Goal: Task Accomplishment & Management: Use online tool/utility

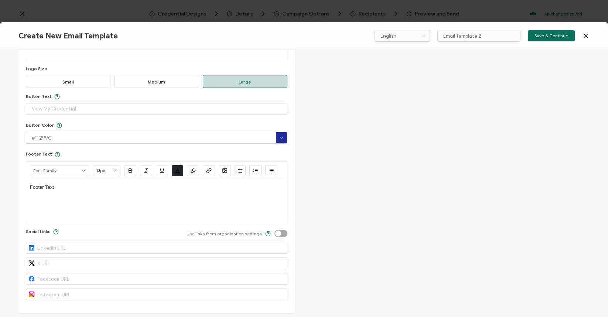
scroll to position [373, 0]
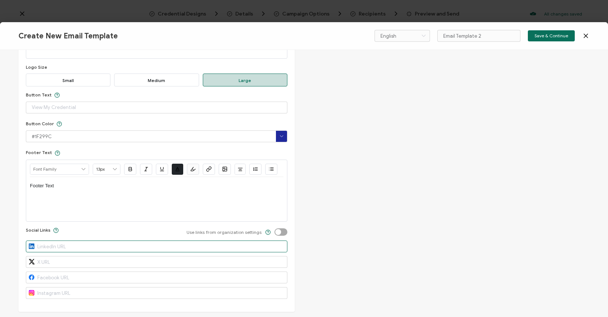
click at [157, 247] on input "text" at bounding box center [157, 247] width 262 height 12
paste input "[URL][DOMAIN_NAME]"
type input "[URL][DOMAIN_NAME]"
click at [322, 240] on div "Edit Email Template Email Content Email Type Delivery Email Delivery Email Body…" at bounding box center [304, 183] width 608 height 267
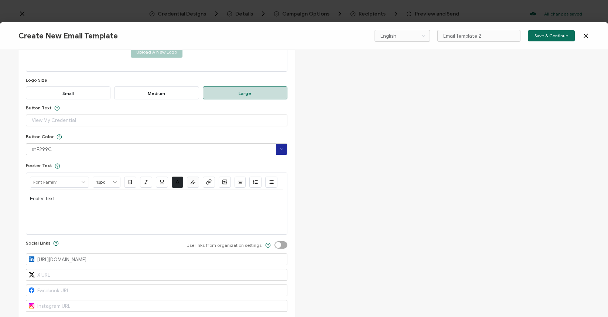
scroll to position [357, 0]
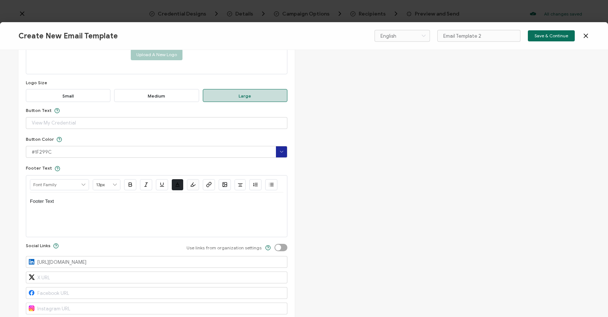
click at [254, 211] on div "Footer Text" at bounding box center [157, 215] width 254 height 44
click at [48, 199] on p "Footer Text" at bounding box center [157, 201] width 254 height 7
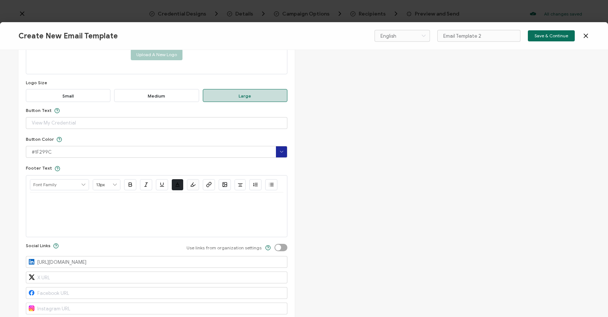
click at [300, 181] on div "Edit Email Template Email Content Email Type Delivery Email Delivery Email Body…" at bounding box center [304, 183] width 608 height 267
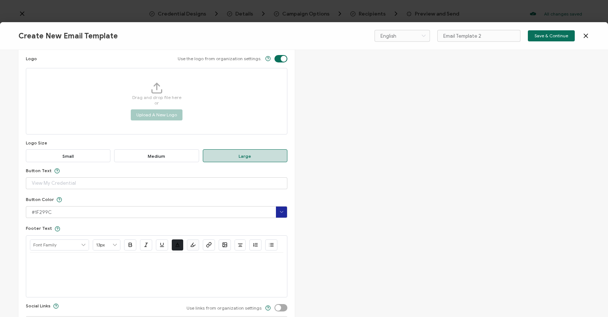
scroll to position [358, 0]
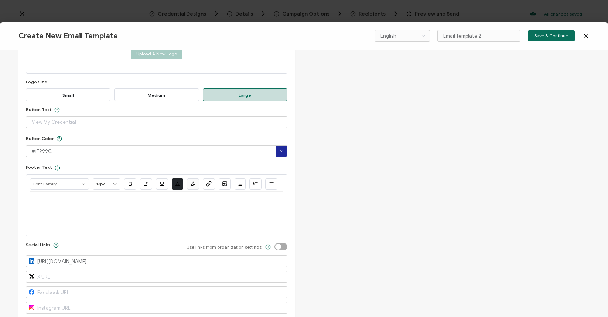
click at [275, 243] on label at bounding box center [275, 243] width 0 height 0
click at [280, 245] on input "checkbox" at bounding box center [282, 247] width 5 height 5
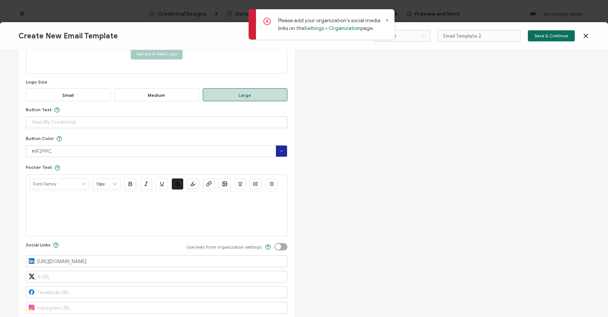
click at [275, 243] on label at bounding box center [275, 243] width 0 height 0
click at [280, 245] on input "checkbox" at bounding box center [282, 247] width 5 height 5
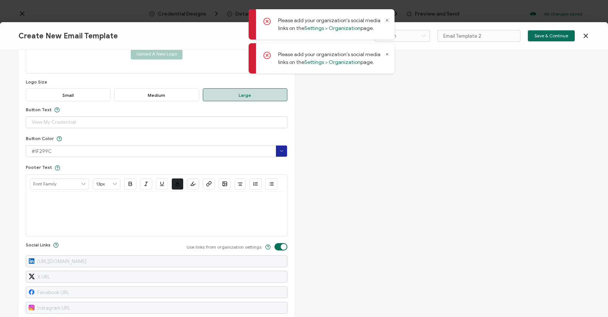
checkbox input "false"
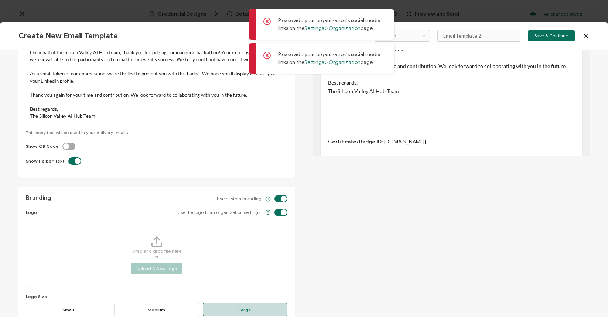
scroll to position [0, 0]
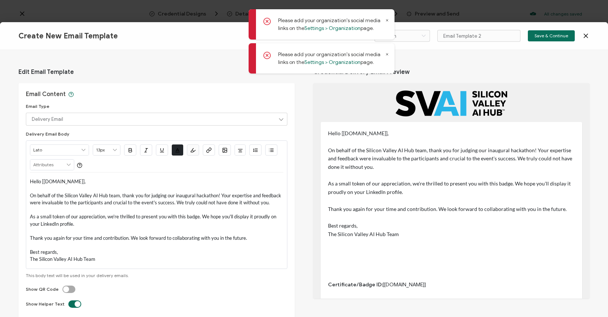
click at [387, 19] on icon at bounding box center [388, 20] width 4 height 4
click at [388, 21] on icon at bounding box center [388, 20] width 4 height 4
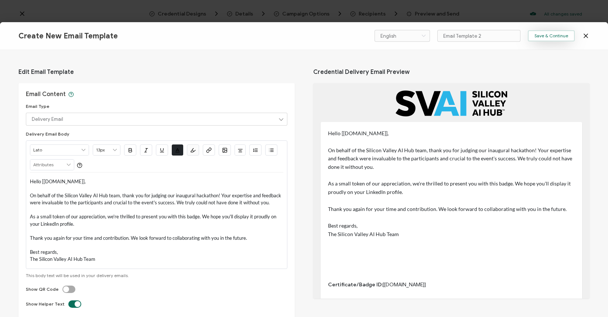
click at [560, 34] on span "Save & Continue" at bounding box center [552, 36] width 34 height 4
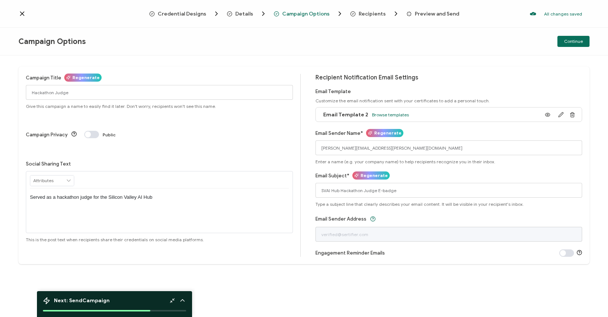
click at [88, 189] on div "Served as a hackathon judge for the Silicon Valley AI Hub" at bounding box center [159, 198] width 259 height 18
click at [150, 194] on p "Thrilled to have been a judge at the first-ever @SVAiHub Hackathon! So many imp…" at bounding box center [159, 201] width 259 height 14
click at [149, 194] on p "Thrilled to have been a judge at the first-ever Silicon Valley AI Hub Hackathon…" at bounding box center [159, 201] width 259 height 14
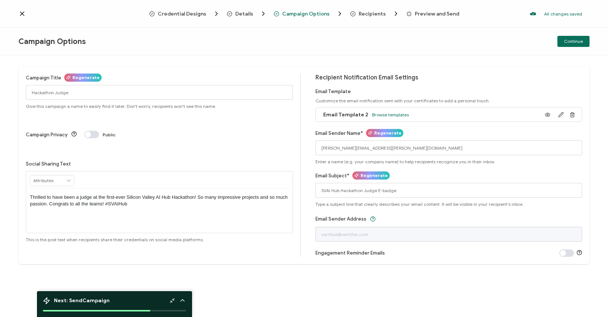
click at [258, 228] on div "Campaign Title Regenerate Hackathon Judge Give this campaign a name to easily f…" at bounding box center [163, 165] width 275 height 183
click at [569, 44] on span "Continue" at bounding box center [573, 41] width 19 height 4
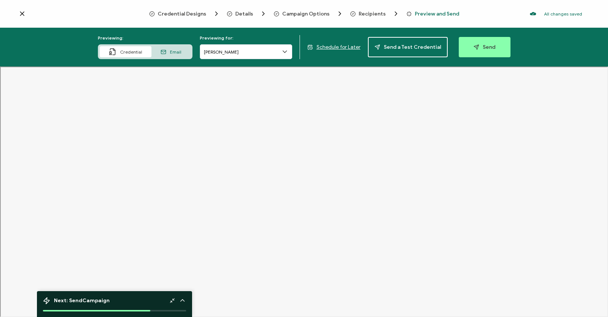
click at [22, 15] on icon at bounding box center [21, 13] width 7 height 7
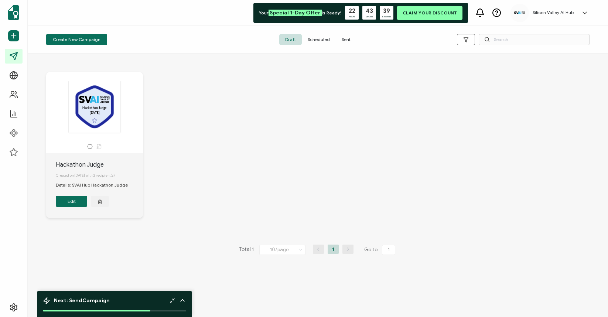
click at [586, 13] on icon at bounding box center [584, 12] width 7 height 7
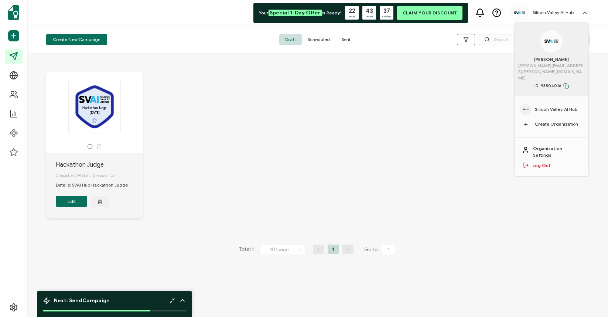
click at [563, 106] on span "Silicon Valley AI Hub" at bounding box center [556, 109] width 43 height 7
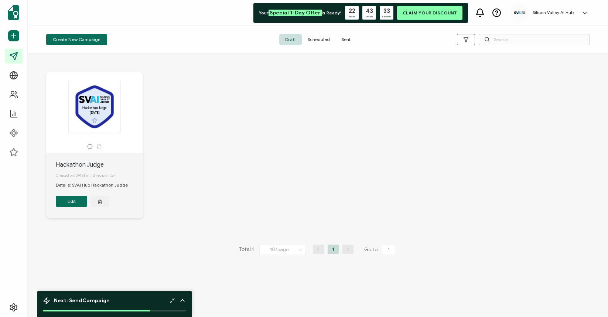
click at [573, 14] on h5 "Silicon Valley AI Hub" at bounding box center [553, 12] width 41 height 5
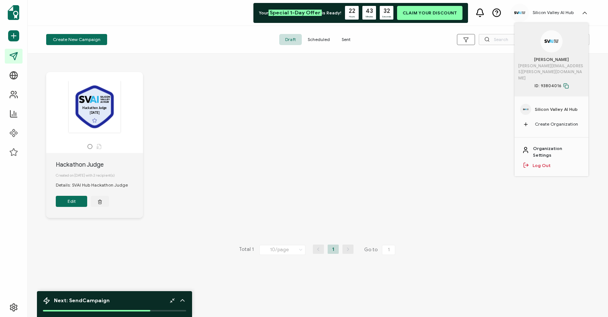
click at [548, 145] on link "Organization Settings" at bounding box center [557, 151] width 48 height 13
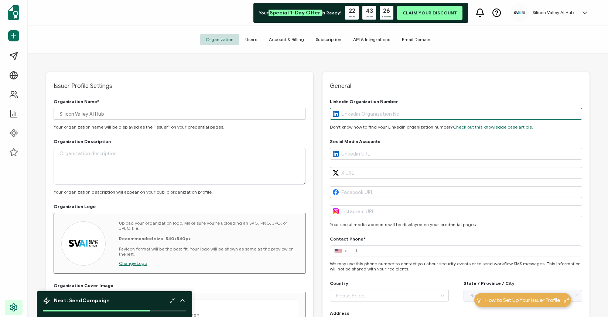
click at [368, 118] on input "text" at bounding box center [456, 114] width 252 height 12
paste input "Thrilled to have been a judge at the first-ever @SVAiHub Hackathon! So many imp…"
type input "Thrilled to have been a judge at the first-ever @SVAiHub Hackathon! So many imp…"
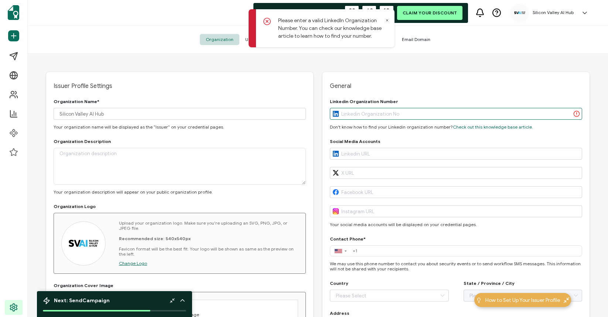
paste input "[URL][DOMAIN_NAME]"
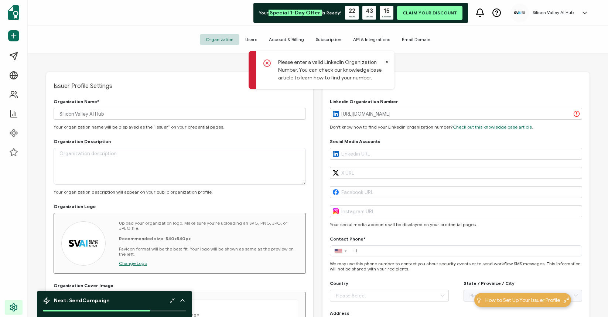
click at [387, 20] on span "Please enter a valid LinkedIn Organization Number. You can check our knowledge …" at bounding box center [322, 49] width 146 height 80
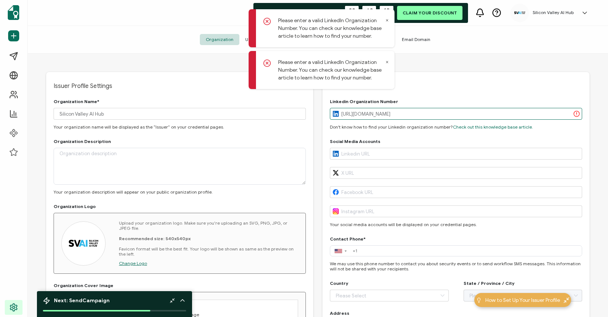
click at [440, 115] on input "[URL][DOMAIN_NAME]" at bounding box center [456, 114] width 252 height 12
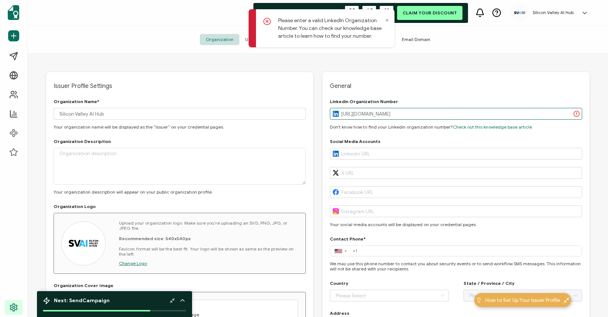
drag, startPoint x: 415, startPoint y: 114, endPoint x: 335, endPoint y: 116, distance: 79.5
click at [335, 116] on div "[URL][DOMAIN_NAME]" at bounding box center [456, 114] width 252 height 12
type input "15116044"
click at [387, 20] on icon at bounding box center [388, 21] width 2 height 2
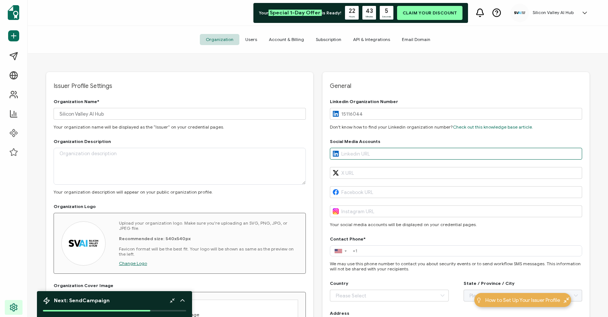
click at [354, 154] on input "text" at bounding box center [456, 154] width 252 height 12
paste input "[URL][DOMAIN_NAME]"
type input "[URL][DOMAIN_NAME]"
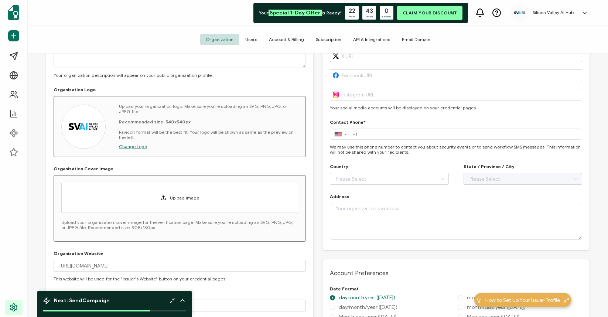
scroll to position [118, 0]
click at [369, 180] on input "text" at bounding box center [389, 178] width 119 height 12
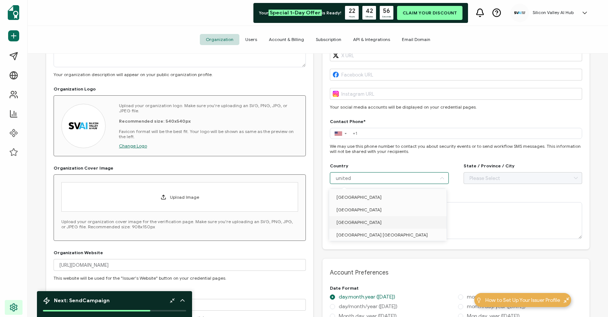
click at [366, 218] on li "[GEOGRAPHIC_DATA]" at bounding box center [389, 222] width 120 height 13
type input "[GEOGRAPHIC_DATA]"
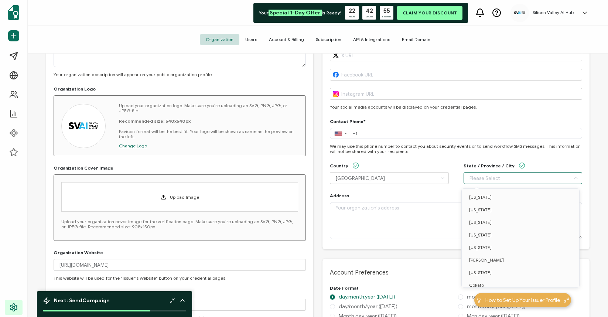
click at [471, 179] on input "text" at bounding box center [523, 178] width 119 height 12
click at [471, 207] on span "[US_STATE]" at bounding box center [480, 210] width 23 height 6
type input "[US_STATE]"
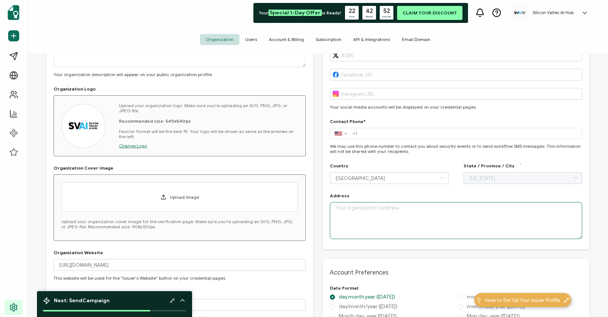
click at [422, 221] on textarea at bounding box center [456, 220] width 252 height 37
click at [343, 207] on textarea at bounding box center [456, 220] width 252 height 37
paste textarea "[STREET_ADDRESS]"
type textarea "[STREET_ADDRESS]"
click at [324, 225] on div "General Linkedin Organization Number 15116044 Don't know how to find your Linke…" at bounding box center [456, 102] width 267 height 295
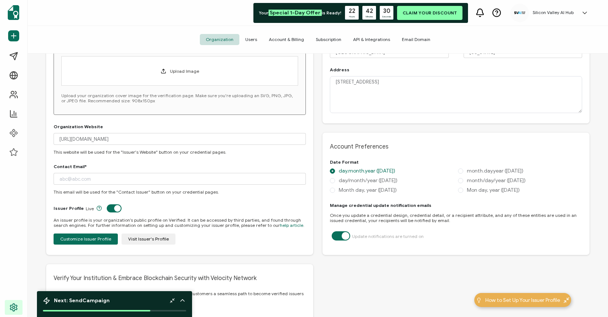
scroll to position [248, 0]
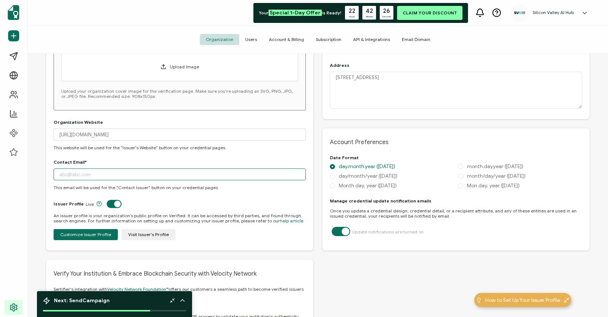
click at [180, 178] on input "text" at bounding box center [180, 175] width 252 height 12
type input "[EMAIL_ADDRESS][DOMAIN_NAME]"
click at [180, 135] on input "[URL][DOMAIN_NAME]" at bounding box center [180, 135] width 252 height 12
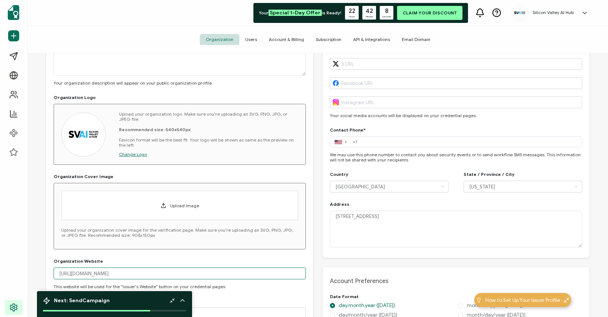
scroll to position [134, 0]
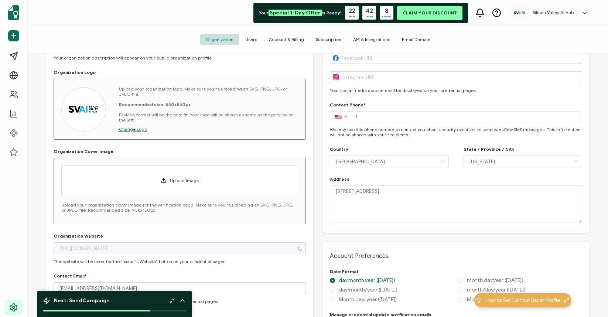
click at [172, 179] on span "Upload Image" at bounding box center [184, 181] width 29 height 6
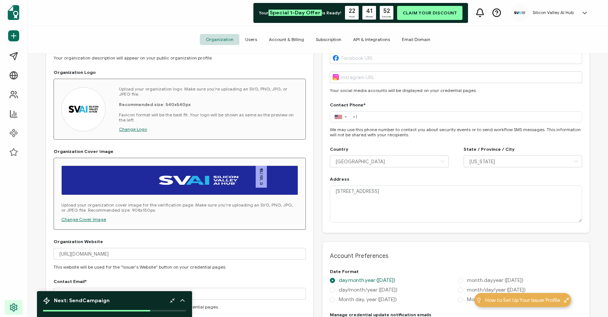
click at [92, 218] on span "Change Cover Image" at bounding box center [83, 220] width 45 height 6
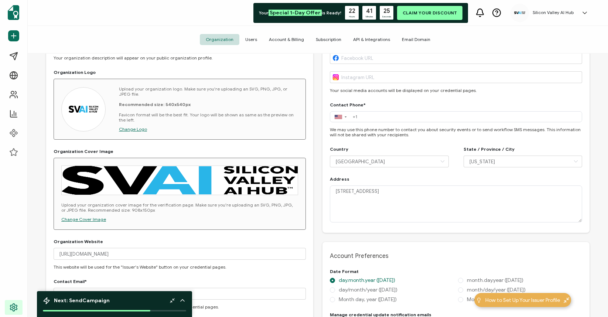
drag, startPoint x: 111, startPoint y: 211, endPoint x: 133, endPoint y: 211, distance: 21.8
click at [133, 211] on p "Upload your organization cover image for the verification page. Make sure you'r…" at bounding box center [179, 208] width 237 height 10
copy p "908x150px"
click at [87, 221] on span "Change Cover Image" at bounding box center [83, 220] width 45 height 6
click at [78, 218] on span "Change Cover Image" at bounding box center [83, 220] width 45 height 6
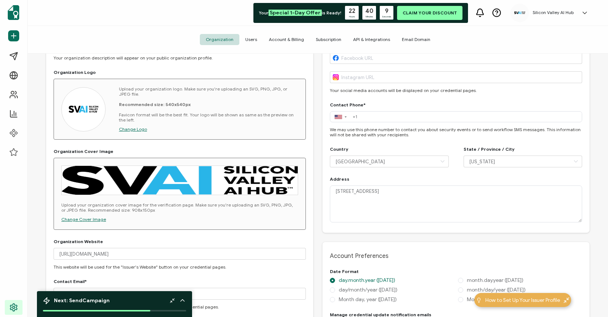
click at [77, 220] on span "Change Cover Image" at bounding box center [83, 220] width 45 height 6
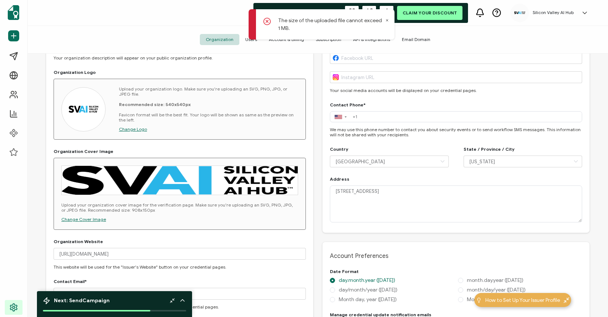
click at [91, 219] on span "Change Cover Image" at bounding box center [83, 220] width 45 height 6
click at [89, 222] on div "Upload your organization cover image for the verification page. Make sure you'r…" at bounding box center [180, 194] width 252 height 72
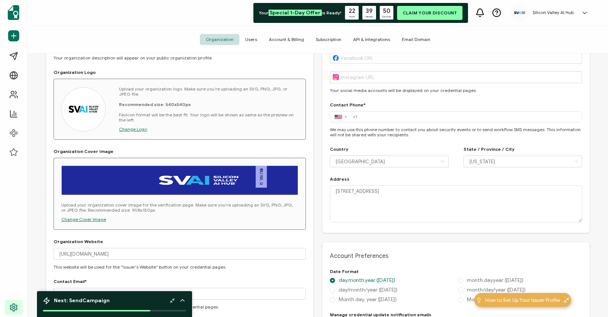
click at [85, 219] on span "Change Cover Image" at bounding box center [83, 220] width 45 height 6
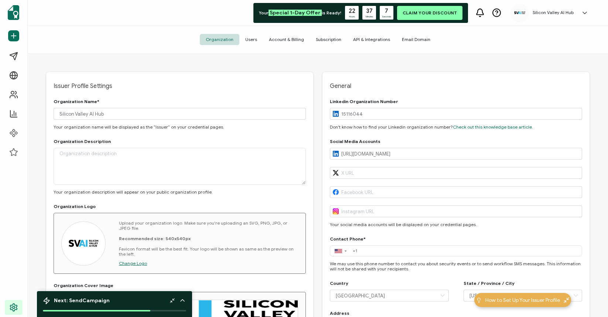
scroll to position [134, 0]
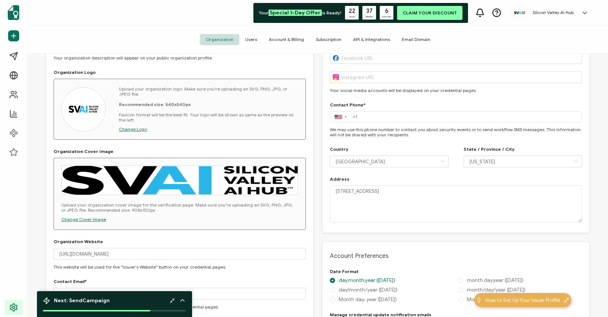
click at [84, 217] on span "Change Cover Image" at bounding box center [83, 220] width 45 height 6
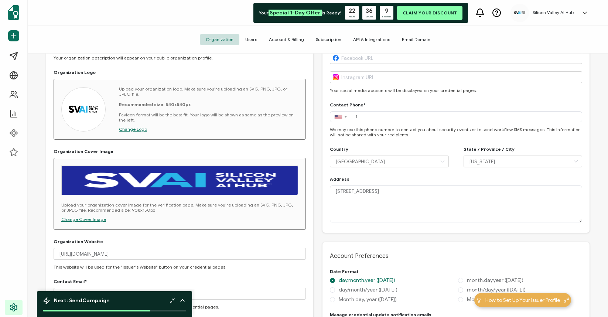
click at [82, 218] on span "Change Cover Image" at bounding box center [83, 220] width 45 height 6
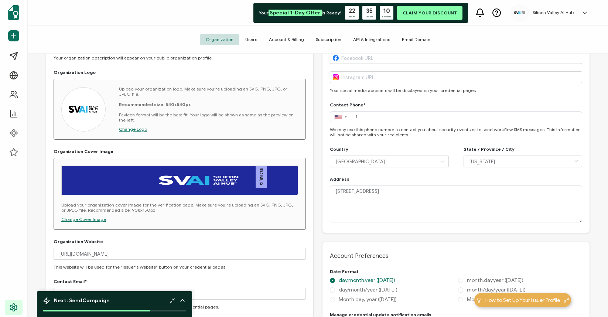
click at [75, 217] on span "Change Cover Image" at bounding box center [83, 220] width 45 height 6
click at [87, 218] on span "Change Cover Image" at bounding box center [83, 220] width 45 height 6
click at [83, 220] on span "Change Cover Image" at bounding box center [83, 220] width 45 height 6
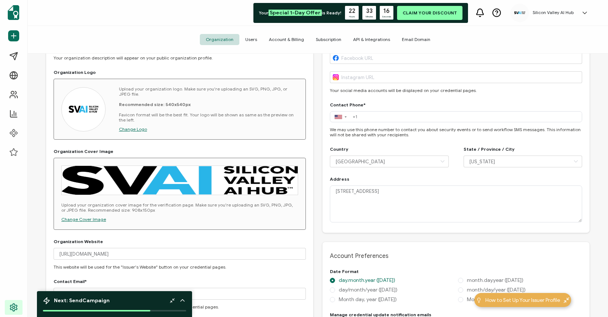
click at [317, 197] on div "Issuer Profile Settings Organization Name* [GEOGRAPHIC_DATA] AI Hub Your organi…" at bounding box center [318, 269] width 544 height 663
click at [91, 220] on span "Change Cover Image" at bounding box center [83, 220] width 45 height 6
click at [98, 221] on span "Change Cover Image" at bounding box center [83, 220] width 45 height 6
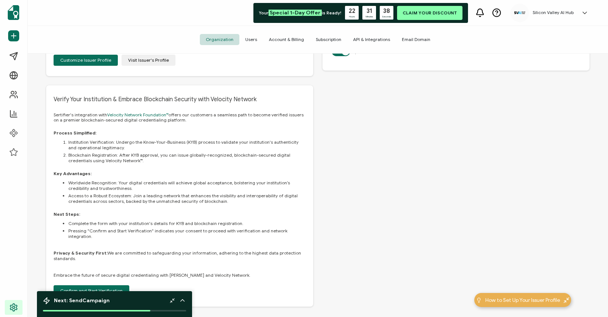
scroll to position [0, 0]
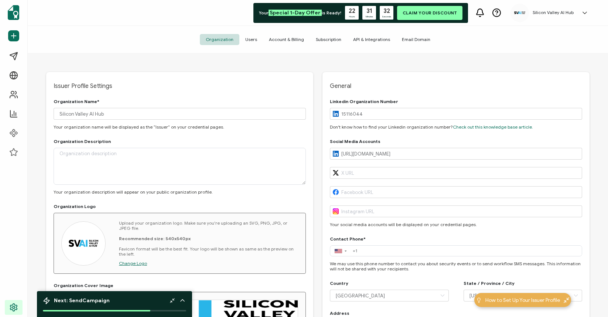
click at [251, 40] on span "Users" at bounding box center [252, 39] width 24 height 11
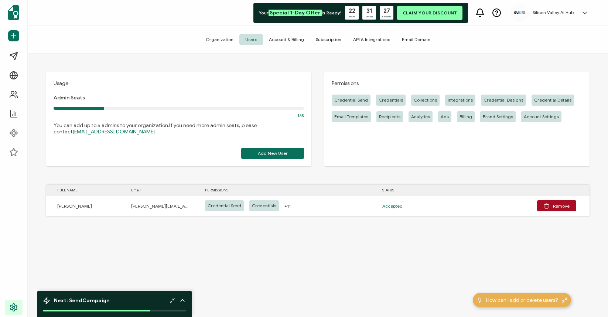
click at [223, 41] on span "Organization" at bounding box center [220, 39] width 40 height 11
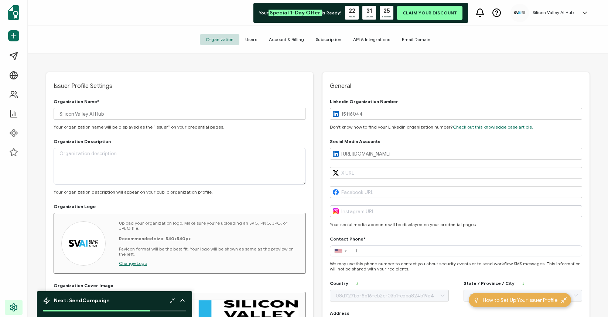
type input "[US_STATE]"
type input "[GEOGRAPHIC_DATA]"
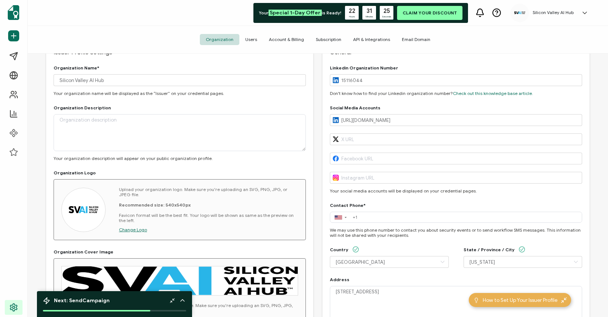
scroll to position [132, 0]
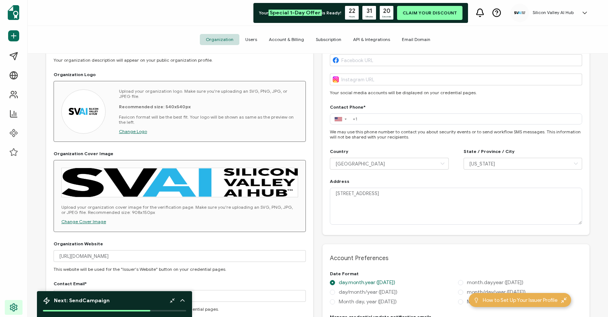
click at [101, 222] on span "Change Cover Image" at bounding box center [83, 222] width 45 height 6
click at [87, 221] on span "Change Cover Image" at bounding box center [83, 222] width 45 height 6
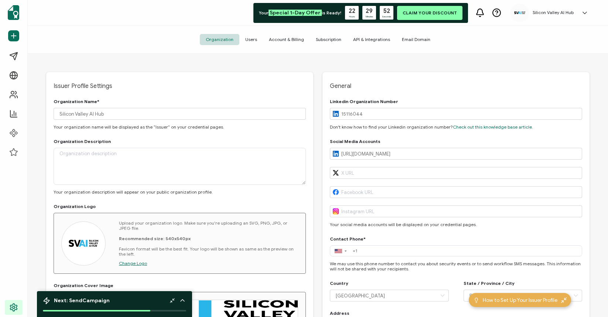
scroll to position [132, 0]
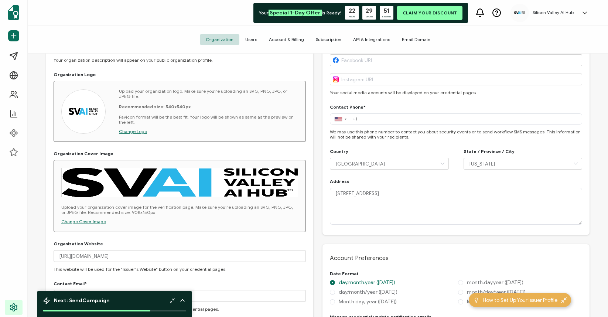
click at [83, 221] on span "Change Cover Image" at bounding box center [83, 222] width 45 height 6
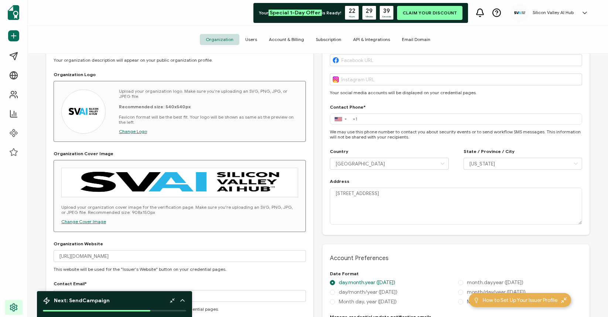
click at [94, 217] on div "Upload your organization cover image for the verification page. Make sure you'r…" at bounding box center [179, 196] width 237 height 57
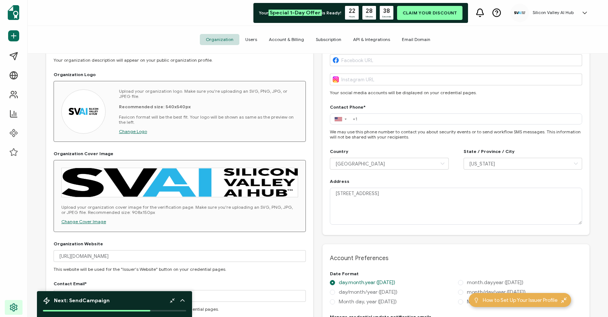
click at [73, 219] on span "Change Cover Image" at bounding box center [83, 222] width 45 height 6
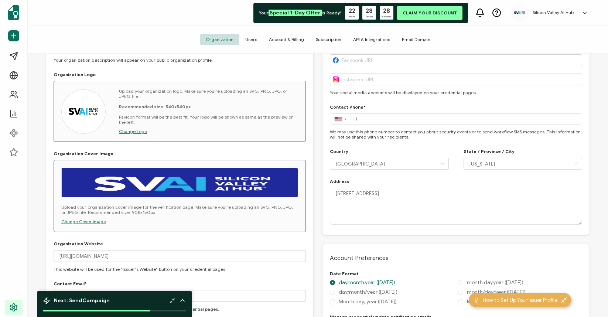
click at [79, 221] on span "Change Cover Image" at bounding box center [83, 222] width 45 height 6
click at [79, 223] on span "Change Cover Image" at bounding box center [83, 222] width 45 height 6
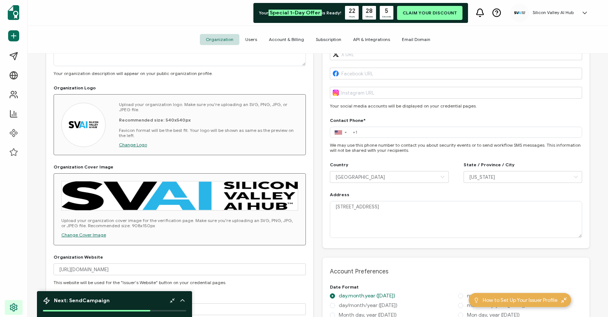
scroll to position [84, 0]
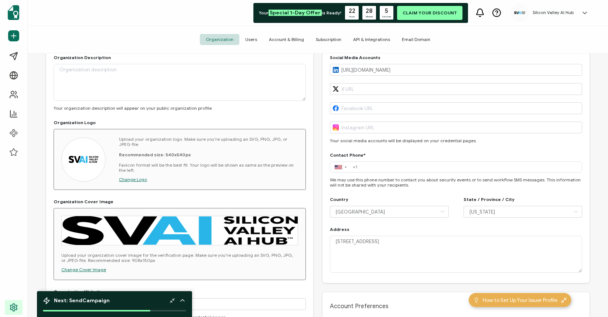
click at [557, 19] on div "Silicon Valley AI Hub Chad Chalker chad.chalker@snowflake.com ID: 93804016 Sili…" at bounding box center [552, 13] width 82 height 18
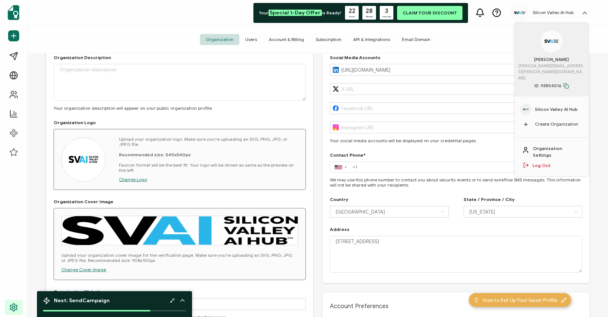
click at [544, 106] on span "Silicon Valley AI Hub" at bounding box center [556, 109] width 43 height 7
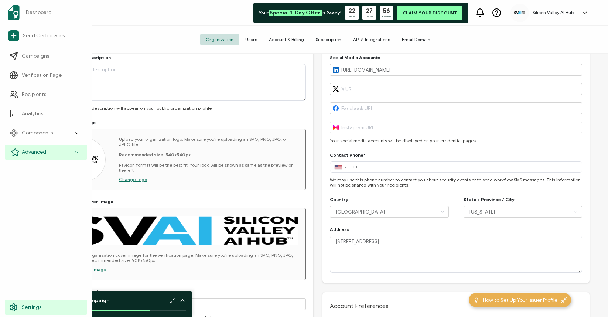
click at [78, 153] on icon at bounding box center [76, 152] width 5 height 9
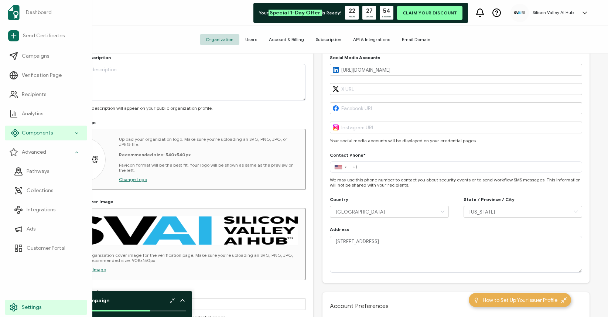
click at [75, 130] on icon at bounding box center [76, 133] width 5 height 9
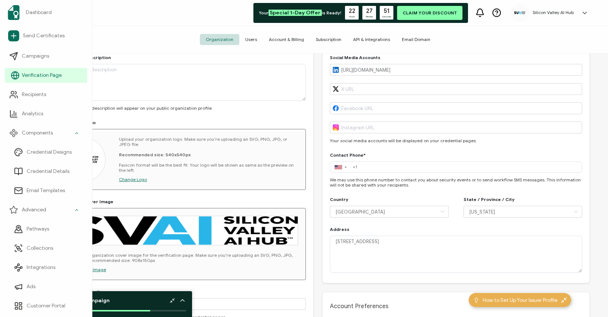
click at [71, 78] on link "Verification Page" at bounding box center [46, 75] width 82 height 15
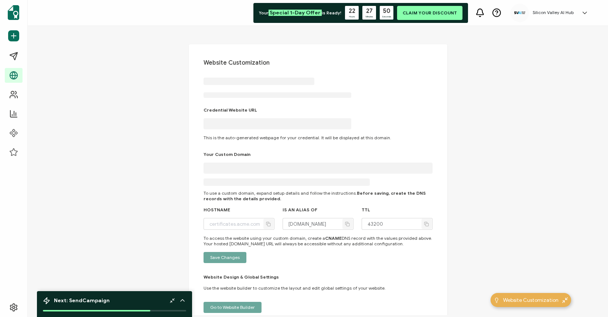
type input "snowflake.verified.cv"
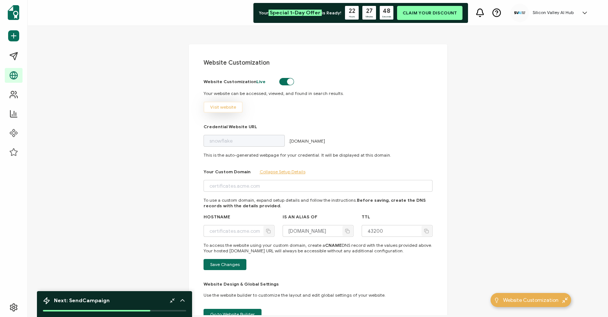
click at [227, 107] on span "Visit website" at bounding box center [223, 107] width 26 height 4
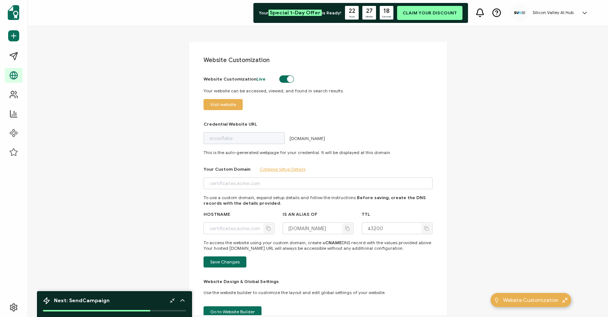
scroll to position [4, 0]
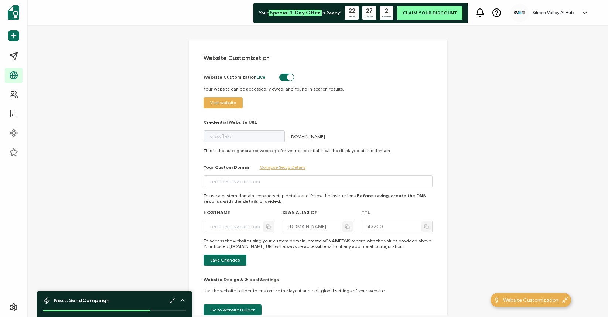
click at [279, 78] on label at bounding box center [279, 78] width 0 height 0
click at [290, 76] on input "checkbox" at bounding box center [287, 78] width 5 height 5
checkbox input "false"
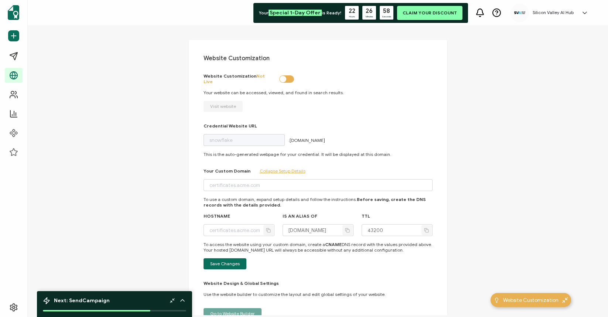
scroll to position [38, 0]
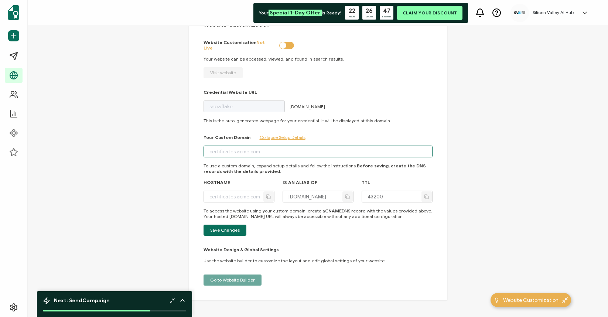
click at [232, 148] on input "text" at bounding box center [318, 152] width 229 height 12
type input "S"
type input "Si"
type input "Sil"
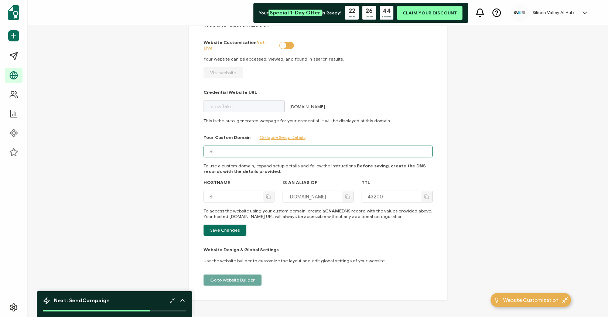
type input "Sil"
type input "Sili"
type input "Silic"
type input "Silico"
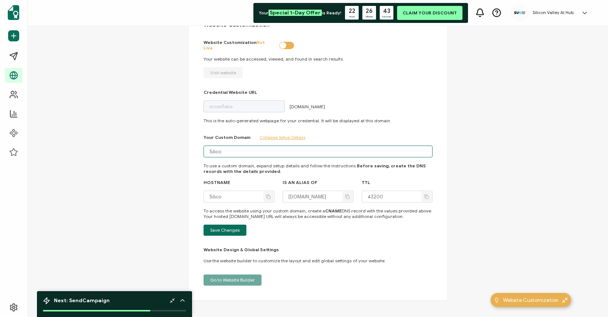
type input "Silicon"
type input "SiliconV"
type input "SiliconVa"
type input "SiliconVal"
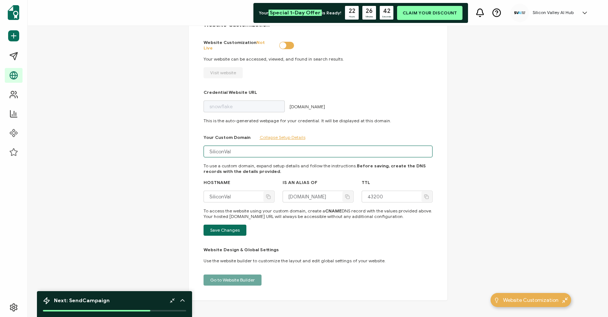
type input "SiliconVall"
type input "SiliconValle"
type input "SiliconValley"
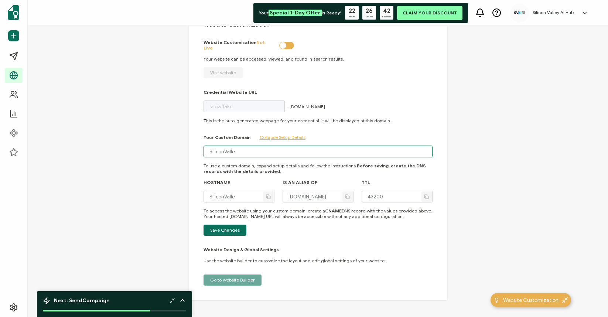
type input "SiliconValley"
type input "SiliconValleyA"
type input "SiliconValleyAI"
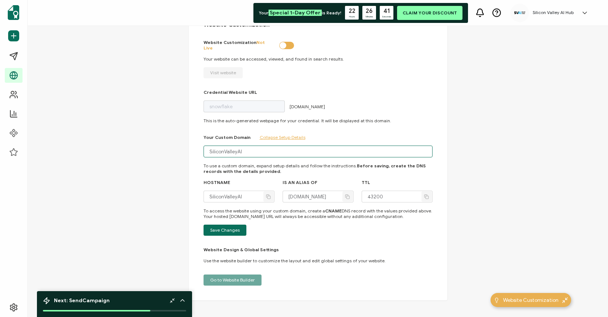
type input "SiliconValleyAIH"
type input "SiliconValleyAIHu"
type input "SiliconValleyAIHub"
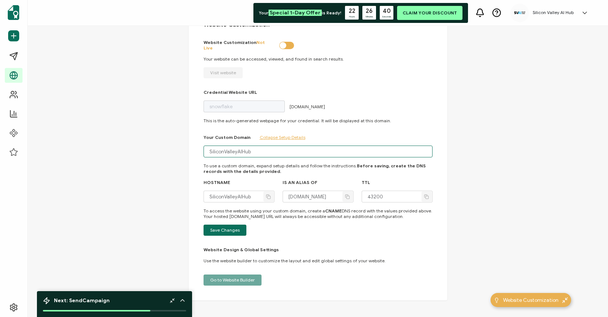
type input "SiliconValleyAIHub"
click at [463, 160] on div "Website Customization Website Customization Not Live Your website can be access…" at bounding box center [318, 170] width 581 height 289
click at [231, 228] on span "Save Changes" at bounding box center [225, 230] width 30 height 4
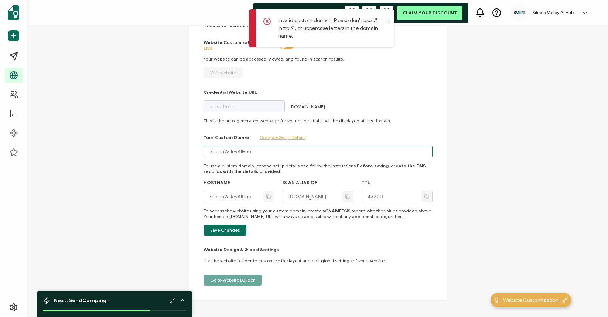
click at [235, 147] on input "SiliconValleyAIHub" at bounding box center [318, 152] width 229 height 12
type input "s"
type input "si"
type input "sil"
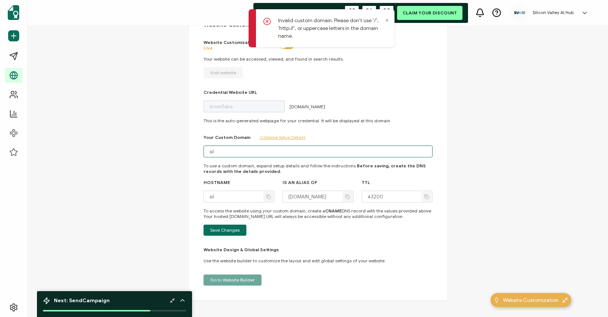
type input "sili"
type input "silic"
type input "silico"
type input "silicon"
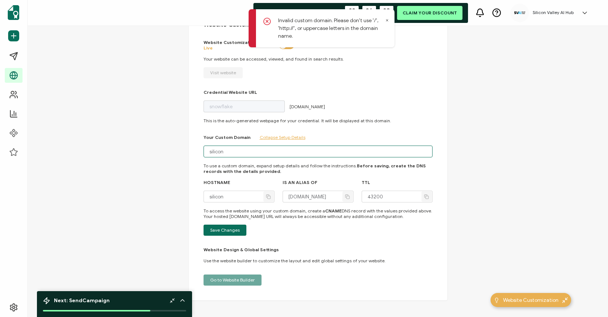
type input "siliconv"
type input "siliconva"
type input "siliconval"
type input "siliconvall"
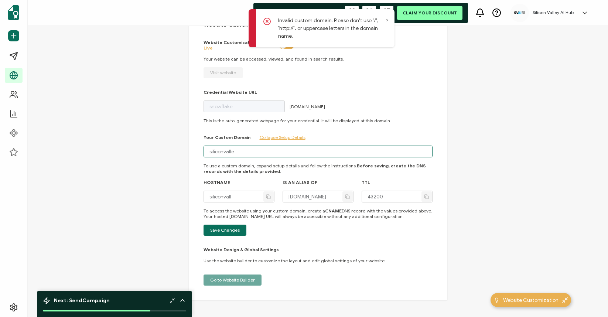
type input "siliconvalley"
type input "siliconvalleyai"
type input "siliconvalleyaih"
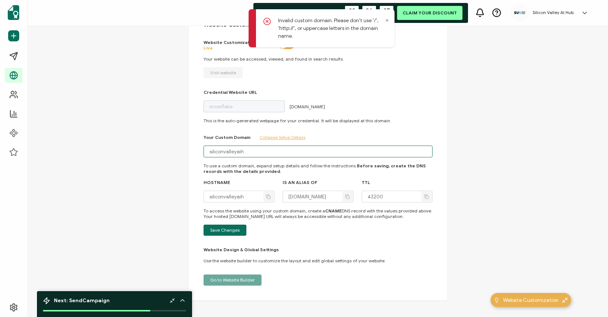
type input "siliconvalleyaihu"
type input "siliconvalleyaihub"
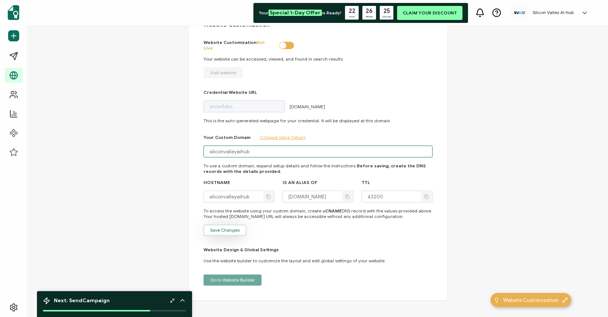
type input "siliconvalleyaihub"
click at [223, 225] on button "Save Changes" at bounding box center [225, 230] width 43 height 11
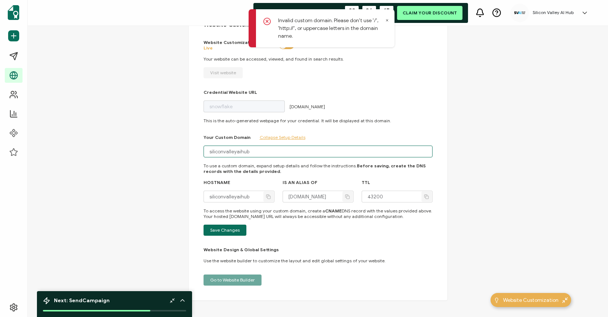
click at [266, 148] on input "siliconvalleyaihub" at bounding box center [318, 152] width 229 height 12
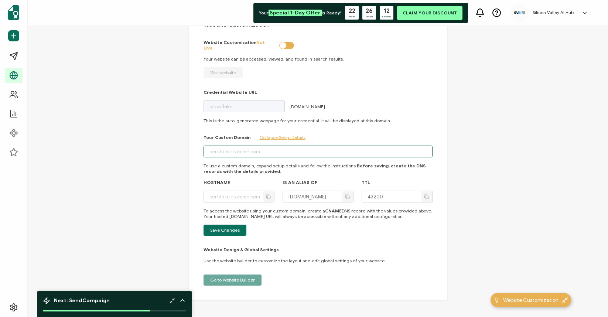
type input "s"
type input "si"
type input "sil"
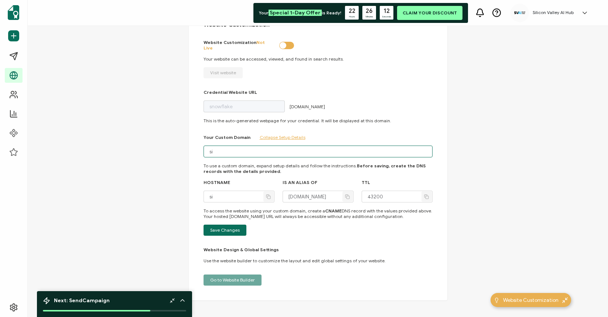
type input "sil"
type input "sili"
type input "silic"
type input "silico"
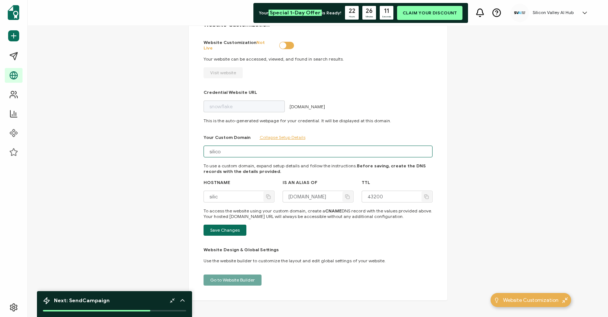
type input "silico"
type input "silicon"
type input "siliconv"
type input "siliconva"
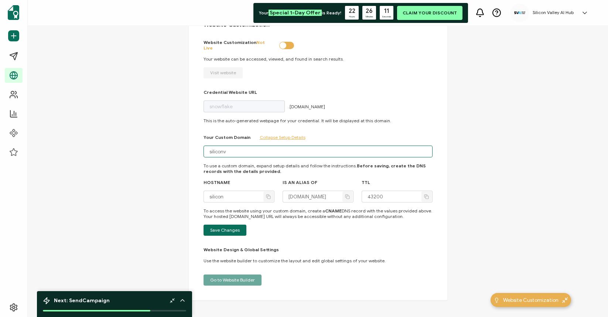
type input "siliconva"
type input "siliconval"
type input "siliconvall"
type input "siliconvalle"
type input "siliconvalley"
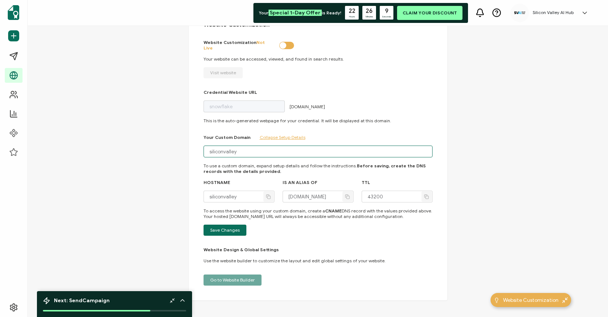
type input "siliconvalleya"
type input "siliconvalleyai"
type input "siliconvalleyaih"
type input "siliconvalleyaihu"
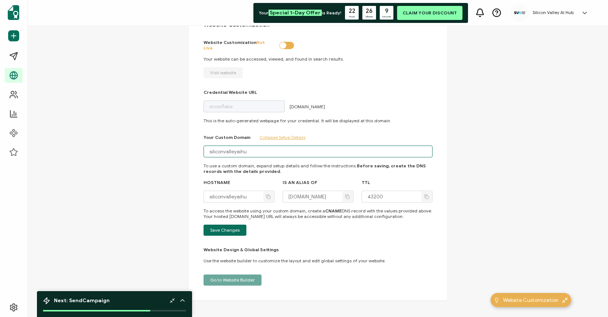
type input "siliconvalleyaihub"
click at [196, 199] on div "Website Customization Website Customization Not Live Your website can be access…" at bounding box center [318, 153] width 259 height 294
click at [211, 225] on button "Save Changes" at bounding box center [225, 230] width 43 height 11
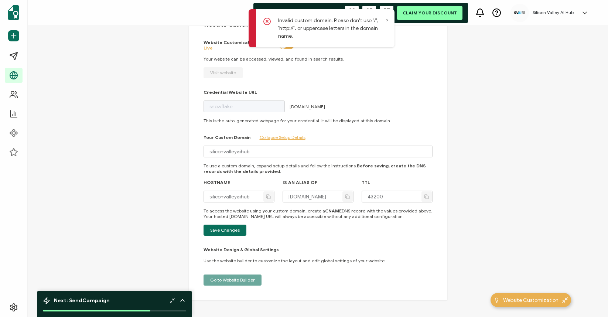
click at [387, 20] on icon at bounding box center [388, 21] width 2 height 2
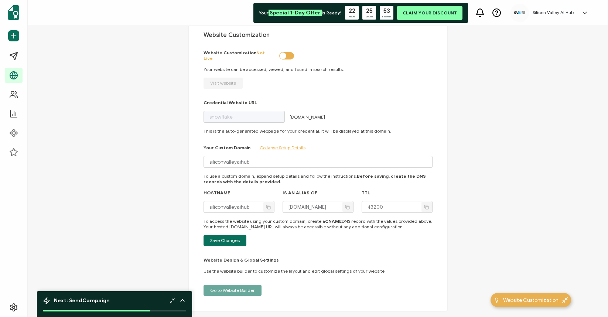
scroll to position [31, 0]
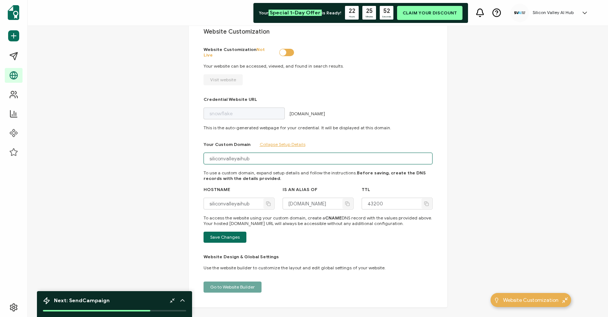
click at [243, 157] on input "siliconvalleyaihub" at bounding box center [318, 159] width 229 height 12
click at [194, 174] on div "Website Customization Website Customization Not Live Your website can be access…" at bounding box center [318, 160] width 259 height 294
click at [217, 235] on span "Save Changes" at bounding box center [225, 237] width 30 height 4
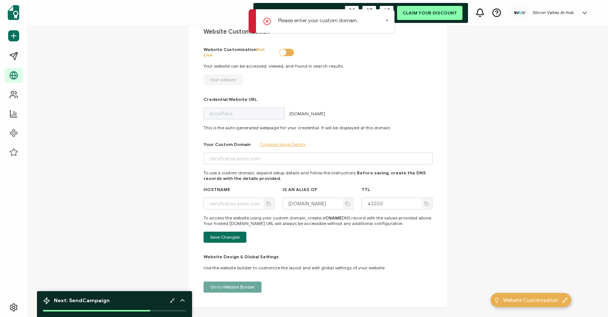
click at [387, 20] on icon at bounding box center [388, 20] width 4 height 4
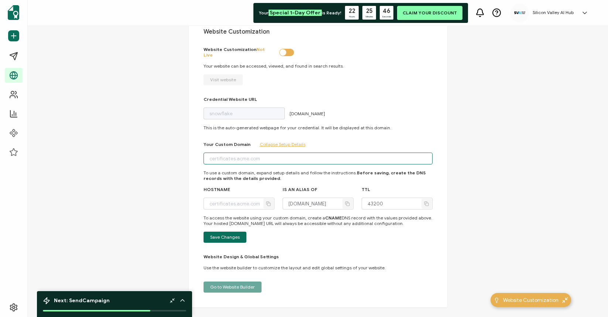
click at [252, 154] on input "text" at bounding box center [318, 159] width 229 height 12
type input "s"
type input "sv"
type input "sva"
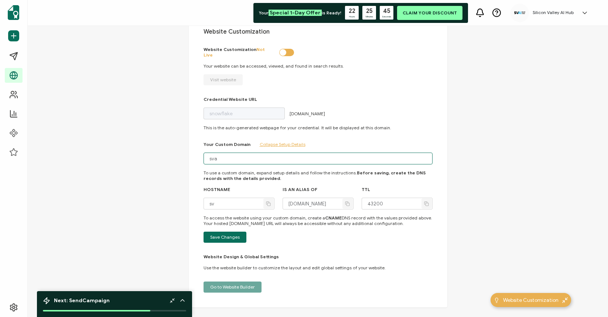
type input "svai"
type input "svaih"
type input "svaihu"
type input "svaihub"
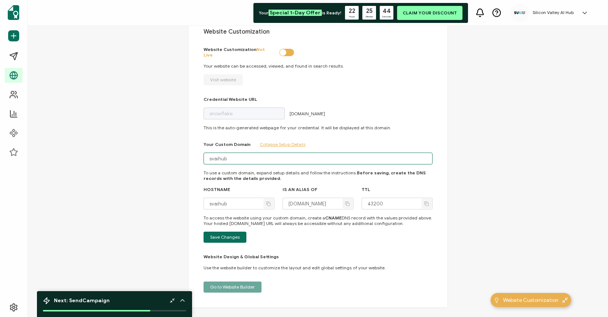
type input "svaihub"
click at [157, 167] on div "Website Customization Website Customization Not Live Your website can be access…" at bounding box center [318, 170] width 581 height 289
click at [218, 239] on div "Website Customization Website Customization Not Live Your website can be access…" at bounding box center [318, 160] width 259 height 294
click at [220, 236] on span "Save Changes" at bounding box center [225, 237] width 30 height 4
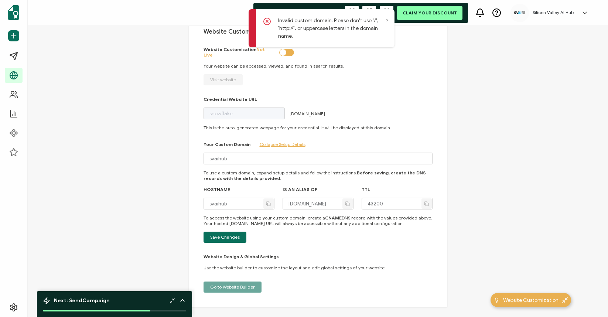
click at [388, 20] on icon at bounding box center [388, 20] width 4 height 4
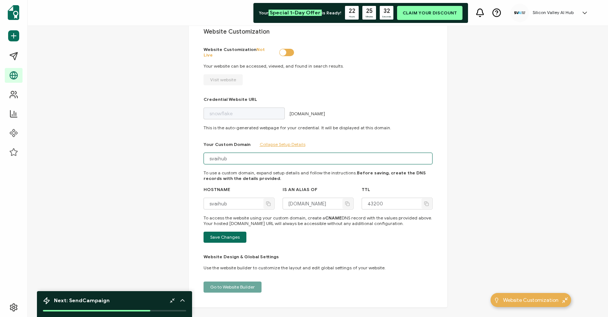
click at [235, 156] on input "svaihub" at bounding box center [318, 159] width 229 height 12
type input "svaihu"
type input "svaih"
type input "svai"
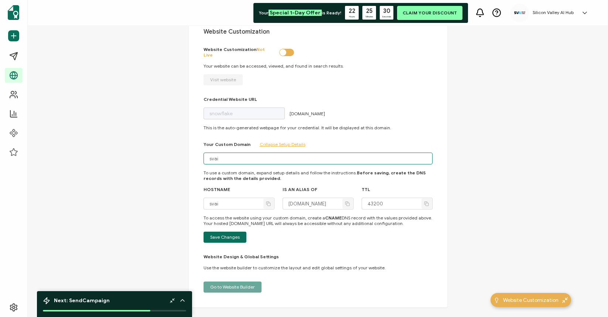
type input "sva"
type input "s"
paste input "siliconvalleyaihub.com"
type input "siliconvalleyaihub.com"
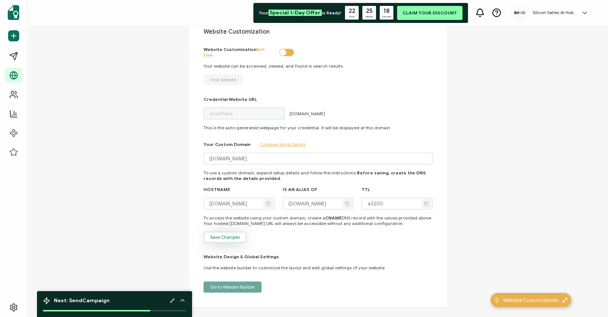
click at [229, 238] on button "Save Changes" at bounding box center [225, 237] width 43 height 11
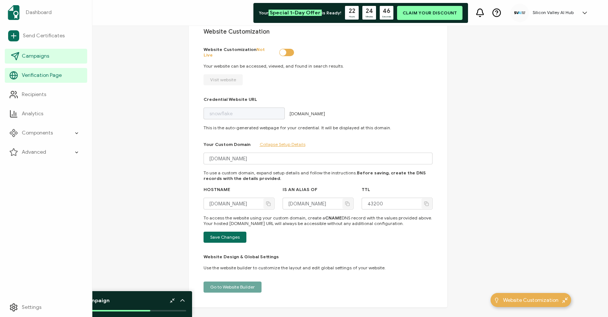
click at [20, 55] on link "Campaigns" at bounding box center [46, 56] width 82 height 15
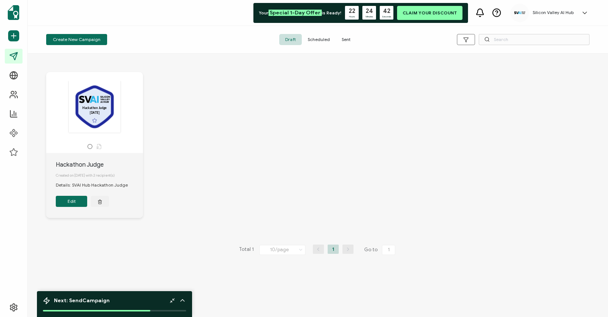
click at [85, 114] on div ".uuid-a2266d8d-2533-48ea-8c95-b82d1261961c{}.uuid-e85ab5fe-b955-4eb5-8857-8b3e3…" at bounding box center [95, 107] width 78 height 52
click at [98, 105] on div ".uuid-a2266d8d-2533-48ea-8c95-b82d1261961c{}.uuid-e85ab5fe-b955-4eb5-8857-8b3e3…" at bounding box center [95, 107] width 78 height 52
click at [77, 206] on button "Edit" at bounding box center [71, 201] width 31 height 11
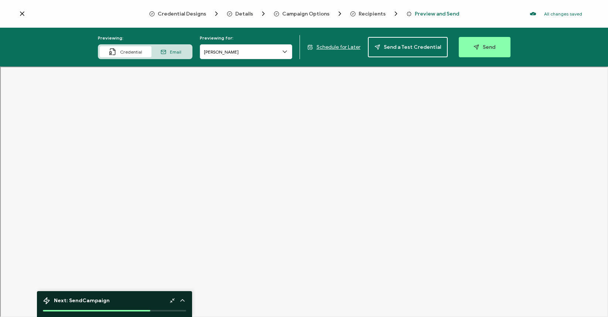
click at [202, 14] on span "Credential Designs" at bounding box center [182, 14] width 48 height 6
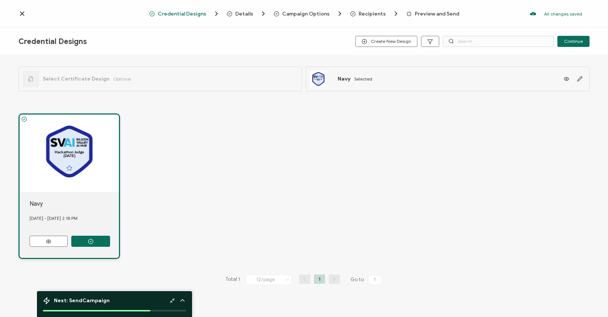
click at [71, 161] on div ".uuid-a2266d8d-2533-48ea-8c95-b82d1261961c{}.uuid-e85ab5fe-b955-4eb5-8857-8b3e3…" at bounding box center [69, 154] width 99 height 78
click at [579, 81] on icon "button" at bounding box center [580, 79] width 6 height 6
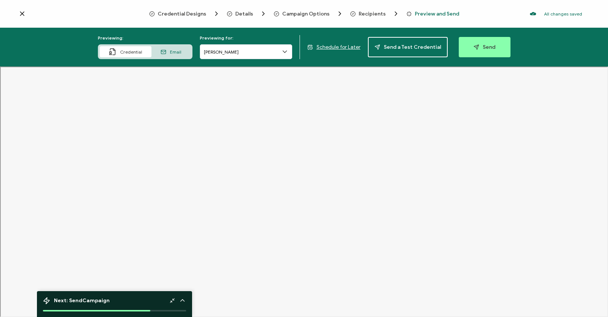
click at [197, 13] on span "Credential Designs" at bounding box center [182, 14] width 48 height 6
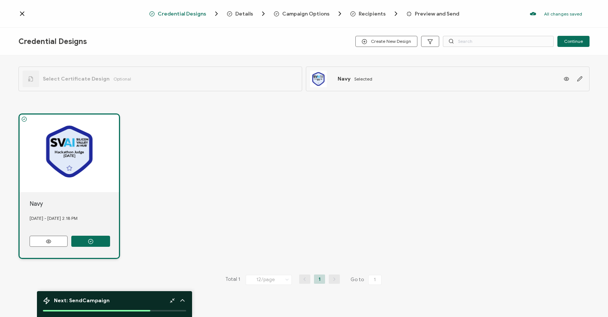
click at [237, 13] on span "Details" at bounding box center [244, 14] width 18 height 6
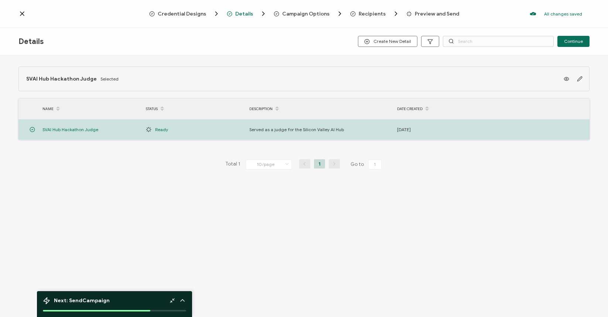
click at [198, 12] on span "Credential Designs" at bounding box center [182, 14] width 48 height 6
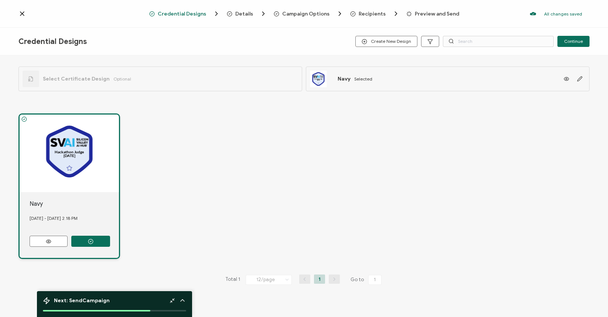
click at [87, 142] on div ".uuid-a2266d8d-2533-48ea-8c95-b82d1261961c{}.uuid-e85ab5fe-b955-4eb5-8857-8b3e3…" at bounding box center [69, 154] width 99 height 78
click at [299, 12] on span "Campaign Options" at bounding box center [305, 14] width 47 height 6
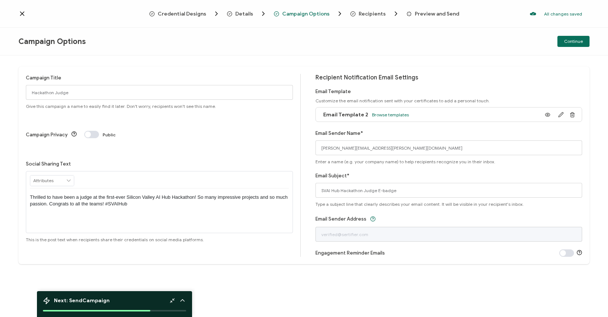
click at [66, 176] on icon at bounding box center [68, 181] width 7 height 10
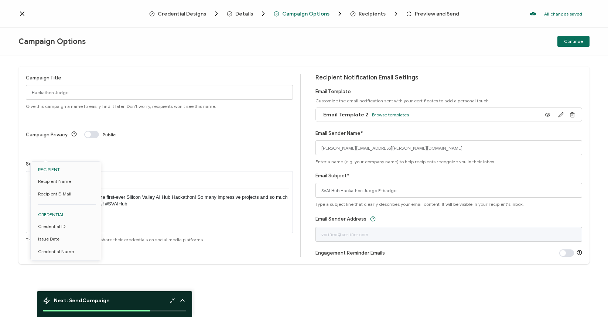
click at [115, 172] on div at bounding box center [159, 180] width 259 height 17
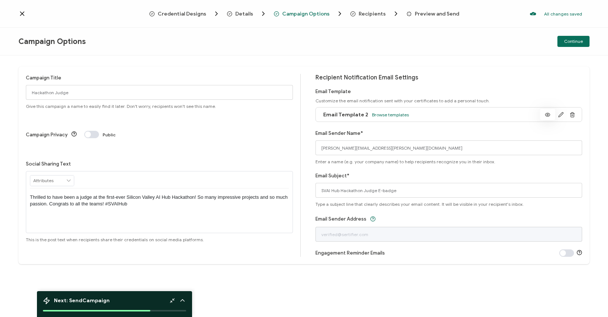
click at [553, 115] on button at bounding box center [547, 114] width 15 height 11
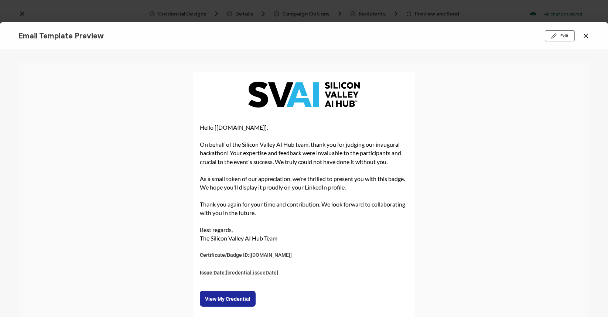
click at [594, 39] on div "Email Template Preview Edit" at bounding box center [304, 36] width 608 height 28
click at [587, 36] on icon at bounding box center [586, 36] width 4 height 4
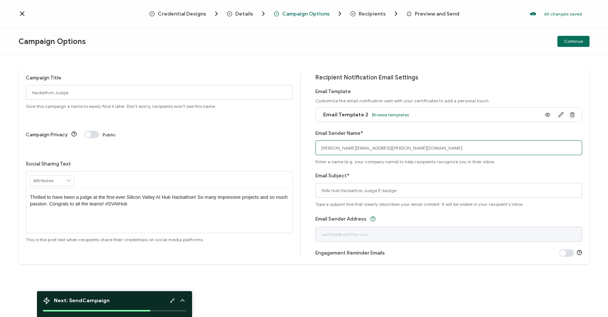
click at [403, 146] on input "[PERSON_NAME][EMAIL_ADDRESS][PERSON_NAME][DOMAIN_NAME]" at bounding box center [449, 147] width 267 height 15
drag, startPoint x: 347, startPoint y: 147, endPoint x: 303, endPoint y: 147, distance: 43.2
click at [303, 147] on div "Campaign Title Hackathon Judge Give this campaign a name to easily find it late…" at bounding box center [303, 166] width 571 height 198
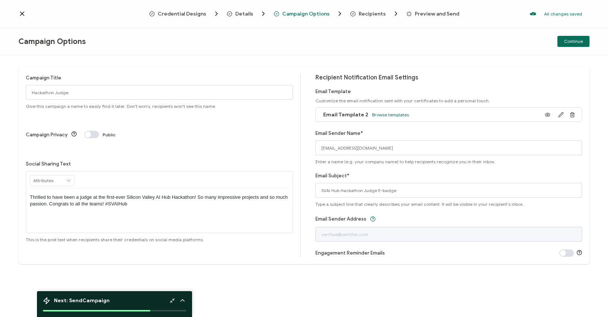
click at [468, 169] on div "Recipient Notification Email Settings Email Template Customize the email notifi…" at bounding box center [449, 165] width 267 height 183
click at [427, 149] on input "[EMAIL_ADDRESS][DOMAIN_NAME]" at bounding box center [449, 147] width 267 height 15
type input "Silicon Valley AI Hub"
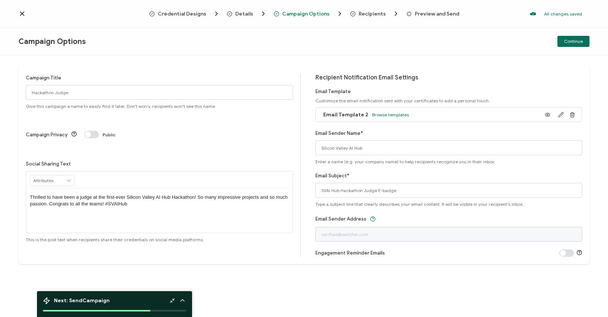
click at [425, 173] on div "Email Subject* SVAI Hub Hackathon Judge E-badge Type a subject line that clearl…" at bounding box center [449, 189] width 267 height 35
click at [574, 42] on span "Continue" at bounding box center [573, 41] width 19 height 4
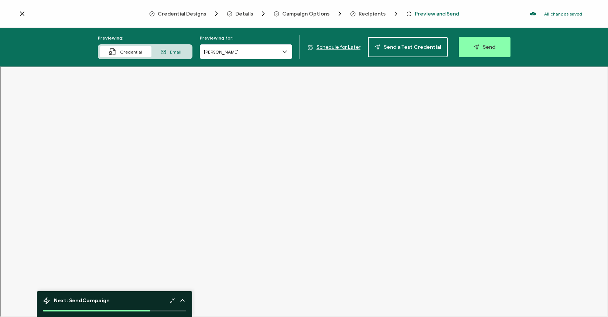
click at [177, 15] on span "Credential Designs" at bounding box center [182, 14] width 48 height 6
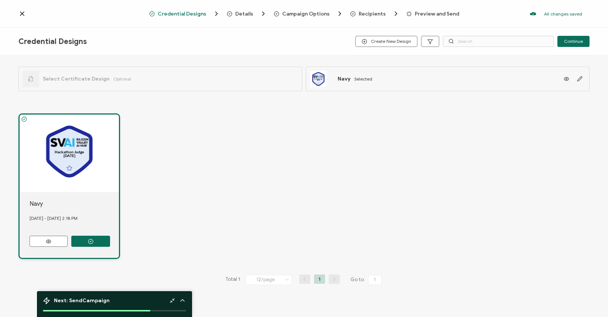
click at [68, 147] on div ".uuid-a2266d8d-2533-48ea-8c95-b82d1261961c{}.uuid-e85ab5fe-b955-4eb5-8857-8b3e3…" at bounding box center [69, 154] width 99 height 78
click at [579, 77] on icon "button" at bounding box center [580, 79] width 6 height 6
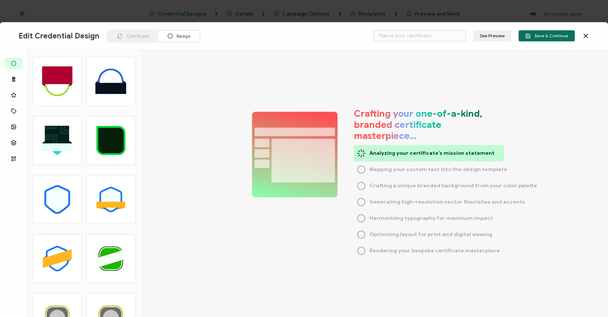
type input "Navy"
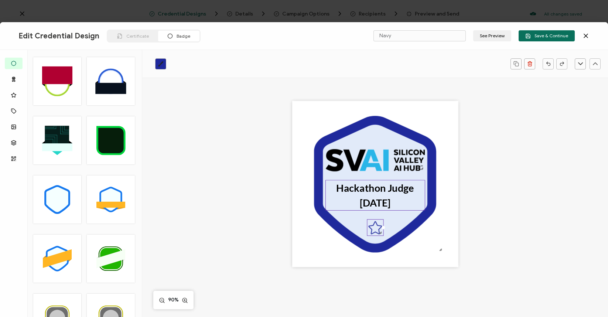
click at [358, 206] on pre "Hackathon Judge [DATE]" at bounding box center [375, 195] width 78 height 27
click at [356, 203] on pre "Hackathon Judge [DATE]" at bounding box center [375, 195] width 78 height 27
click at [224, 65] on icon at bounding box center [225, 63] width 9 height 11
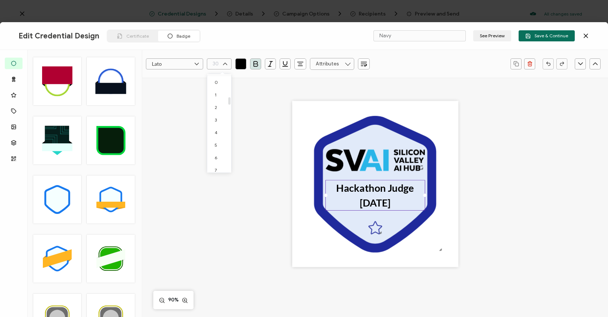
scroll to position [294, 0]
click at [221, 109] on li "26" at bounding box center [220, 115] width 27 height 13
type input "26"
click at [226, 64] on icon at bounding box center [225, 63] width 9 height 11
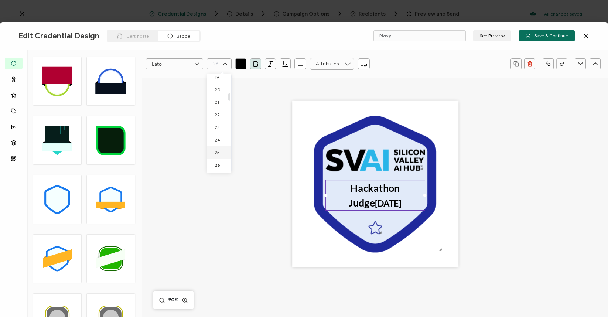
click at [220, 152] on li "25" at bounding box center [220, 152] width 27 height 13
click at [366, 189] on pre "Hackathon Judge September 26, 2025" at bounding box center [375, 195] width 53 height 27
type input "30"
drag, startPoint x: 337, startPoint y: 187, endPoint x: 418, endPoint y: 203, distance: 82.5
click at [418, 203] on div "Hackathon Judge September 26, 2025" at bounding box center [376, 195] width 100 height 31
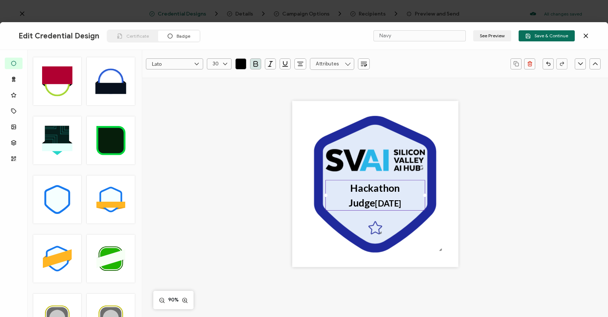
click at [301, 62] on icon "button" at bounding box center [301, 62] width 6 height 0
click at [297, 61] on icon "button" at bounding box center [300, 63] width 7 height 7
click at [303, 94] on icon at bounding box center [301, 96] width 6 height 6
click at [353, 192] on pre "Hackathon Judge September 26, 2025" at bounding box center [375, 195] width 53 height 27
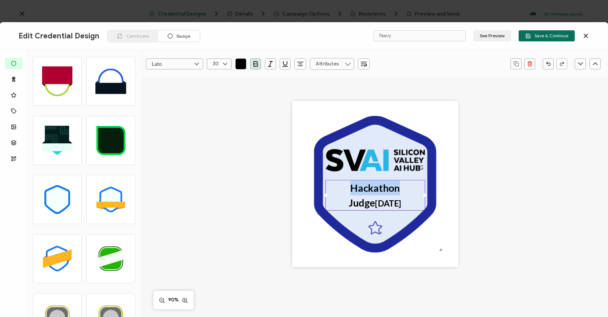
click at [353, 192] on pre "Hackathon Judge September 26, 2025" at bounding box center [375, 195] width 53 height 27
click at [349, 191] on pre "Hackathon Judge September 26, 2025" at bounding box center [375, 195] width 53 height 27
drag, startPoint x: 336, startPoint y: 188, endPoint x: 428, endPoint y: 199, distance: 92.8
click at [428, 199] on div ".uuid-a2266d8d-2533-48ea-8c95-b82d1261961c{}.uuid-e85ab5fe-b955-4eb5-8857-8b3e3…" at bounding box center [375, 184] width 166 height 166
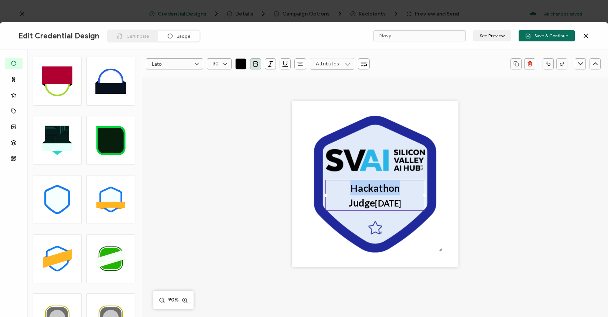
click at [364, 61] on icon "button" at bounding box center [363, 63] width 7 height 7
click at [350, 61] on icon at bounding box center [347, 64] width 9 height 12
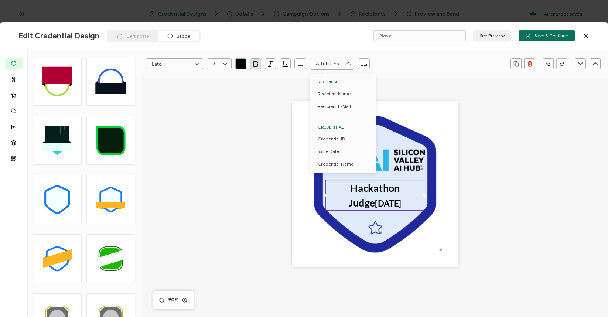
click at [350, 61] on icon at bounding box center [347, 64] width 9 height 12
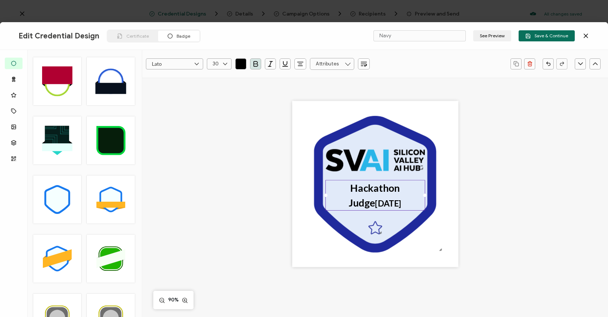
click at [236, 109] on div ".uuid-a2266d8d-2533-48ea-8c95-b82d1261961c{}.uuid-e85ab5fe-b955-4eb5-8857-8b3e3…" at bounding box center [376, 196] width 420 height 236
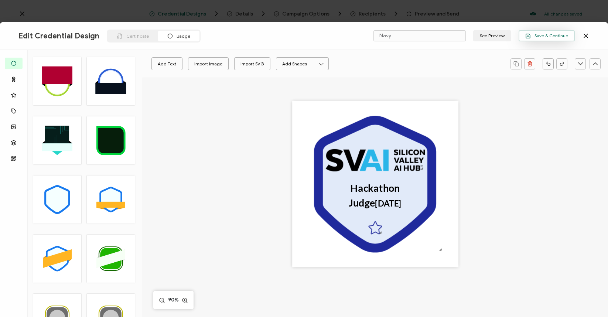
click at [562, 33] on span "Save & Continue" at bounding box center [547, 36] width 43 height 6
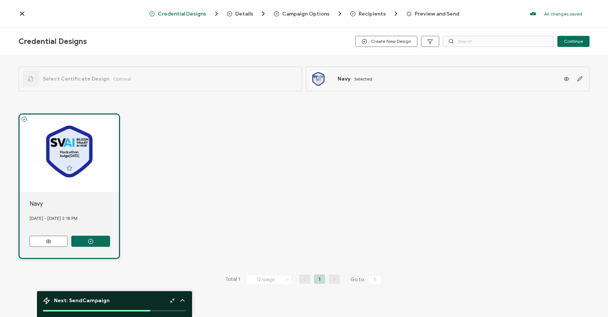
click at [350, 14] on icon "Breadcrumb" at bounding box center [353, 14] width 6 height 6
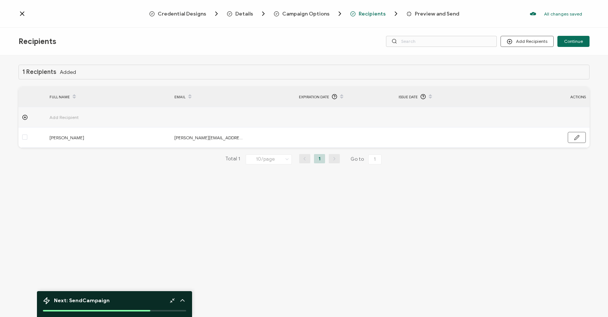
click at [58, 115] on span "Add Recipient" at bounding box center [85, 117] width 70 height 9
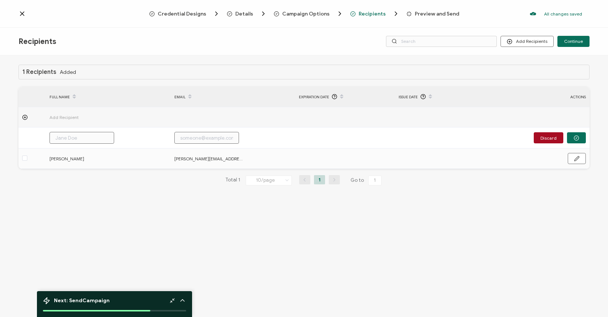
click at [58, 115] on span "Add Recipient" at bounding box center [85, 117] width 70 height 9
click at [426, 10] on div "Credential Designs Details Campaign Options Recipients Preview and Send All cha…" at bounding box center [304, 14] width 608 height 28
click at [426, 13] on span "Preview and Send" at bounding box center [437, 14] width 44 height 6
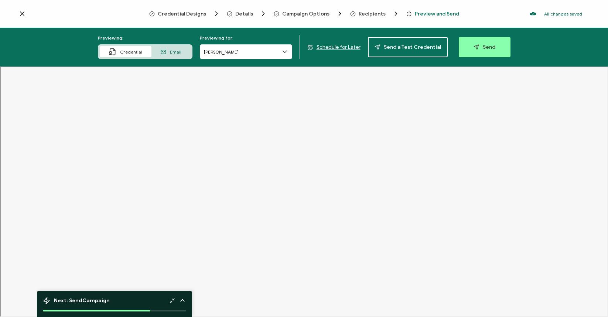
click at [181, 52] on span "Email" at bounding box center [175, 52] width 11 height 6
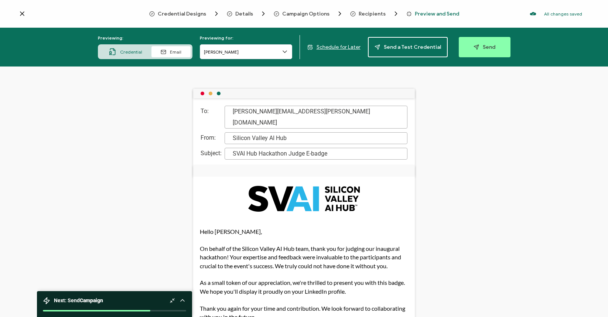
click at [135, 52] on span "Credential" at bounding box center [131, 52] width 22 height 6
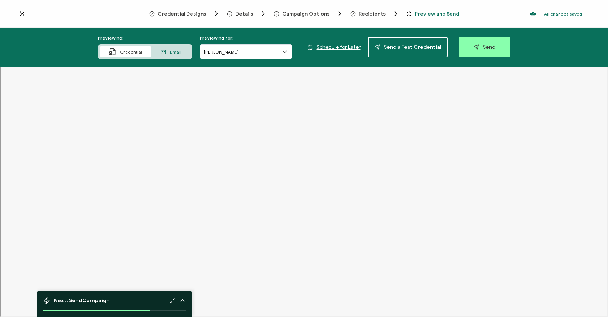
click at [286, 52] on icon at bounding box center [285, 52] width 4 height 2
click at [286, 52] on icon at bounding box center [284, 51] width 7 height 7
click at [179, 15] on span "Credential Designs" at bounding box center [182, 14] width 48 height 6
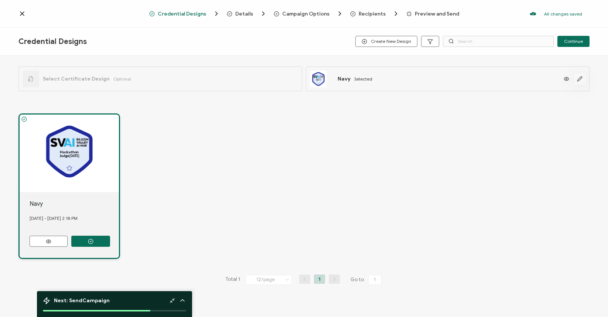
click at [578, 78] on icon "button" at bounding box center [580, 79] width 4 height 4
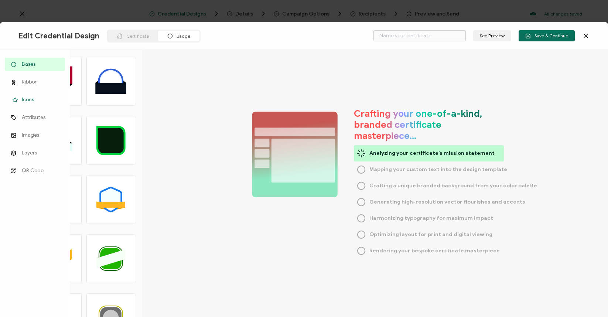
type input "Navy"
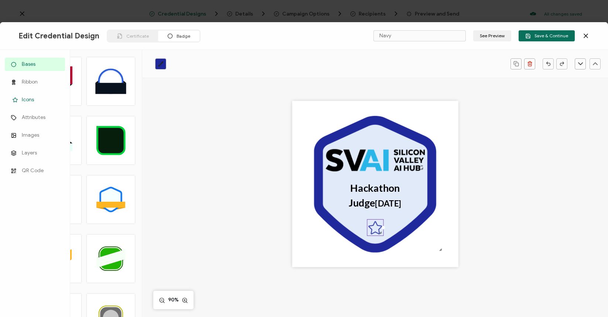
click at [17, 101] on icon at bounding box center [15, 100] width 9 height 6
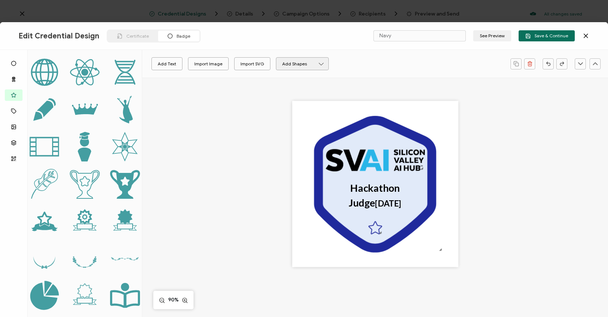
click at [289, 60] on button "Add Shapes" at bounding box center [302, 63] width 53 height 13
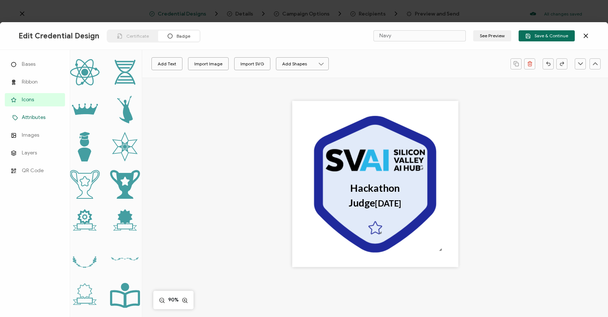
click at [19, 117] on icon at bounding box center [15, 118] width 9 height 6
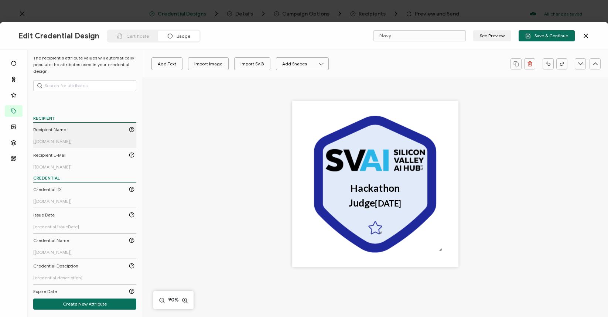
scroll to position [17, 0]
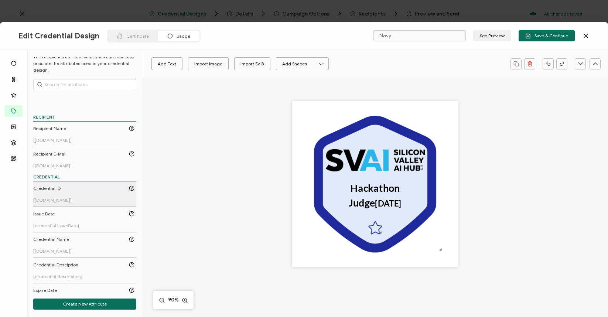
click at [66, 191] on div "Credential ID" at bounding box center [83, 188] width 101 height 7
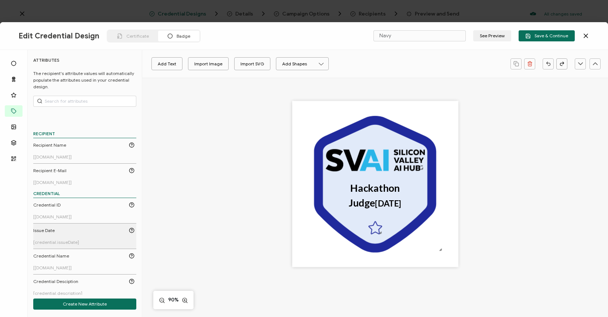
scroll to position [65, 0]
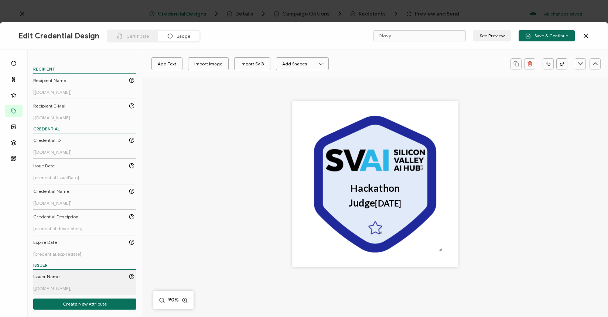
click at [55, 287] on span "[issuer.name]" at bounding box center [52, 289] width 38 height 6
click at [496, 35] on button "See Preview" at bounding box center [493, 35] width 38 height 11
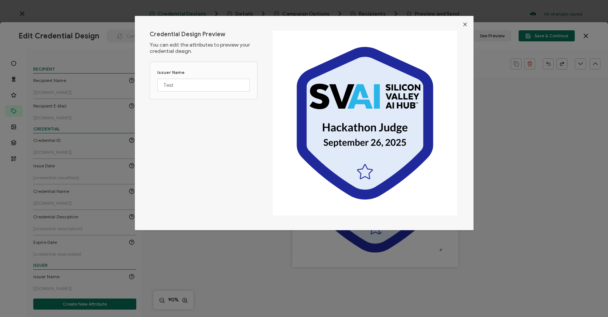
click at [466, 26] on icon "Close" at bounding box center [465, 24] width 6 height 6
